Goal: Find contact information: Find contact information

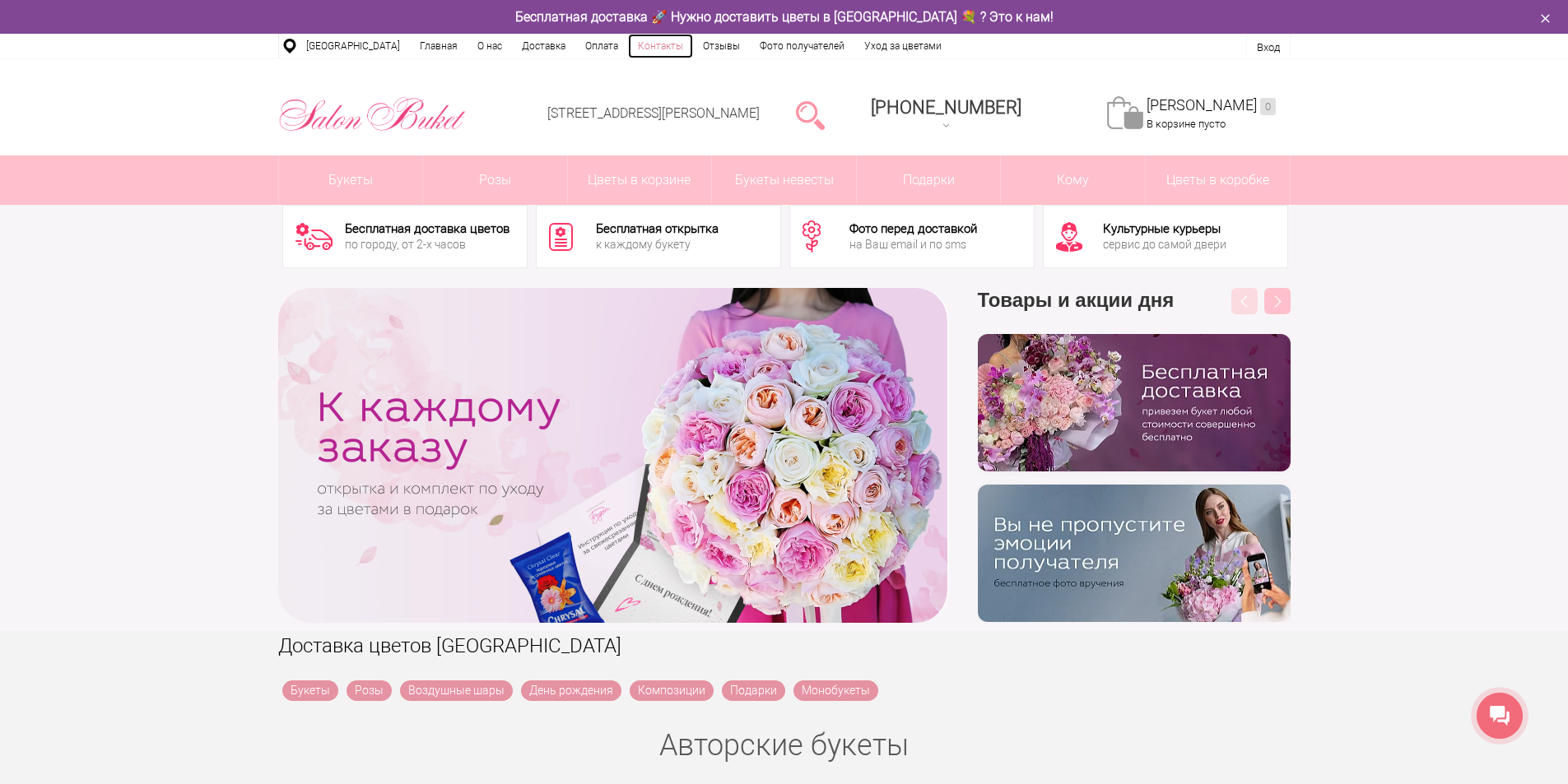
click at [646, 43] on link "Контакты" at bounding box center [660, 46] width 65 height 25
